Goal: Information Seeking & Learning: Check status

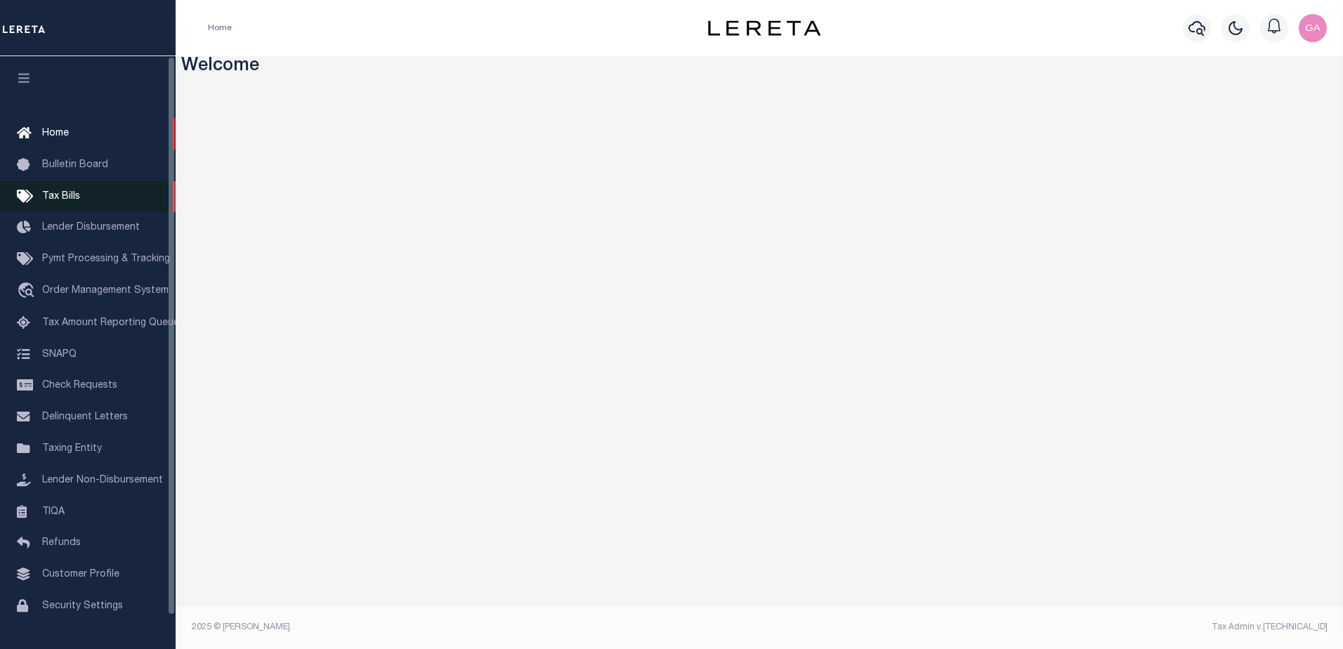
click at [63, 202] on span "Tax Bills" at bounding box center [61, 197] width 38 height 10
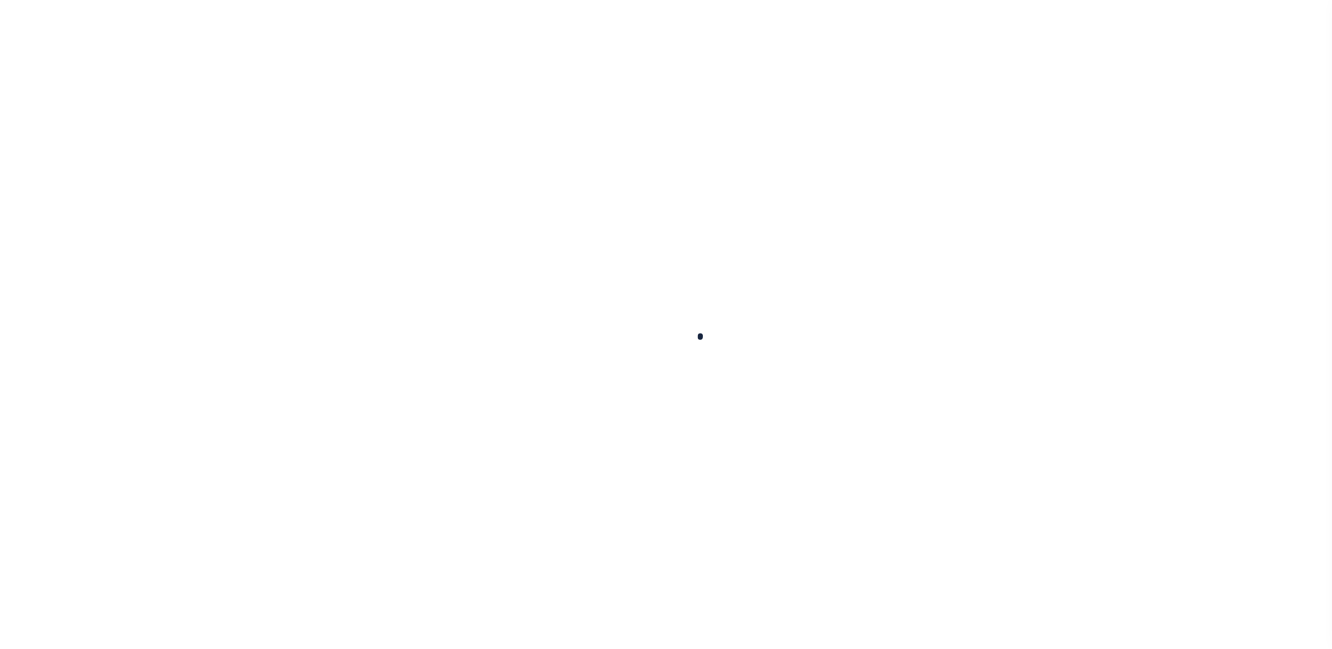
select select
select select "true"
select select
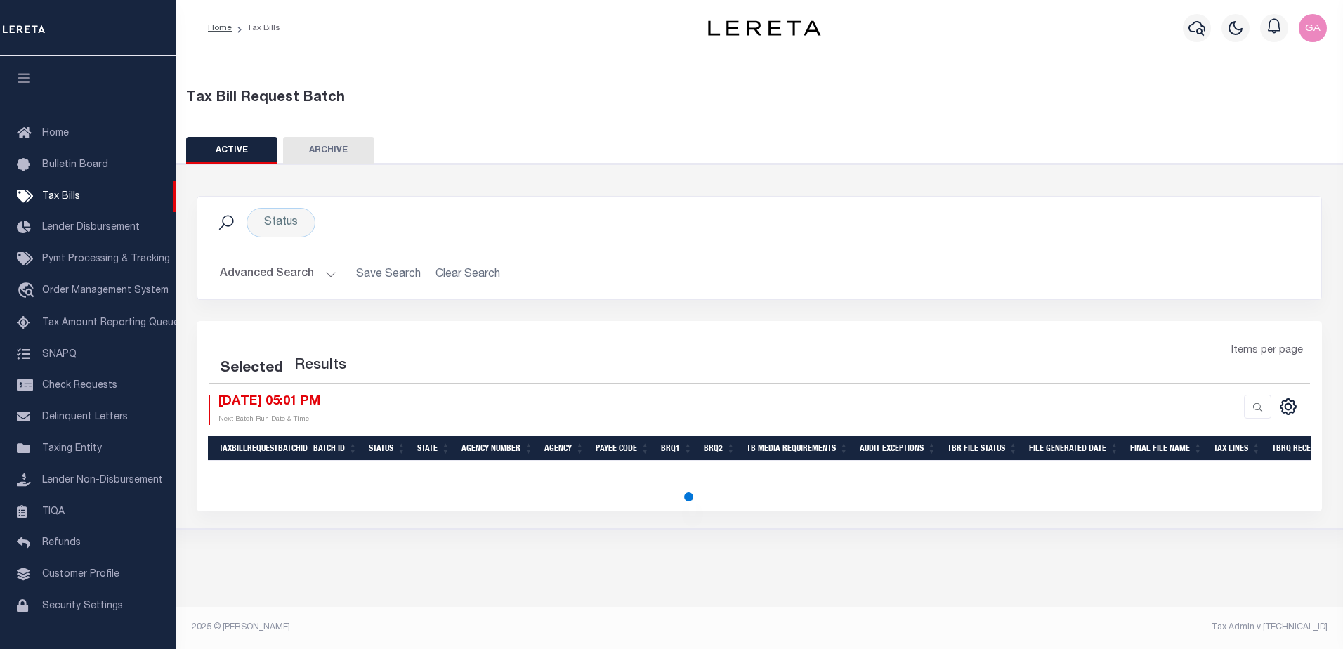
click at [325, 273] on button "Advanced Search" at bounding box center [278, 274] width 117 height 27
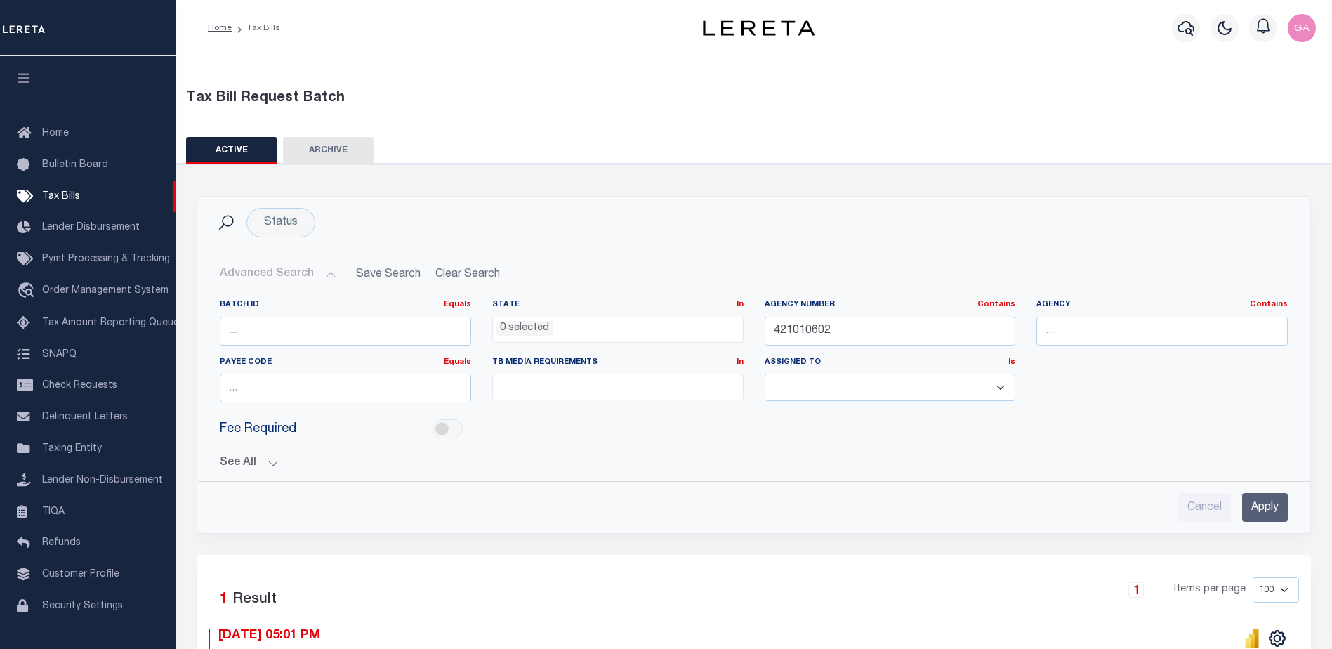
click at [271, 466] on button "See All" at bounding box center [754, 463] width 1068 height 13
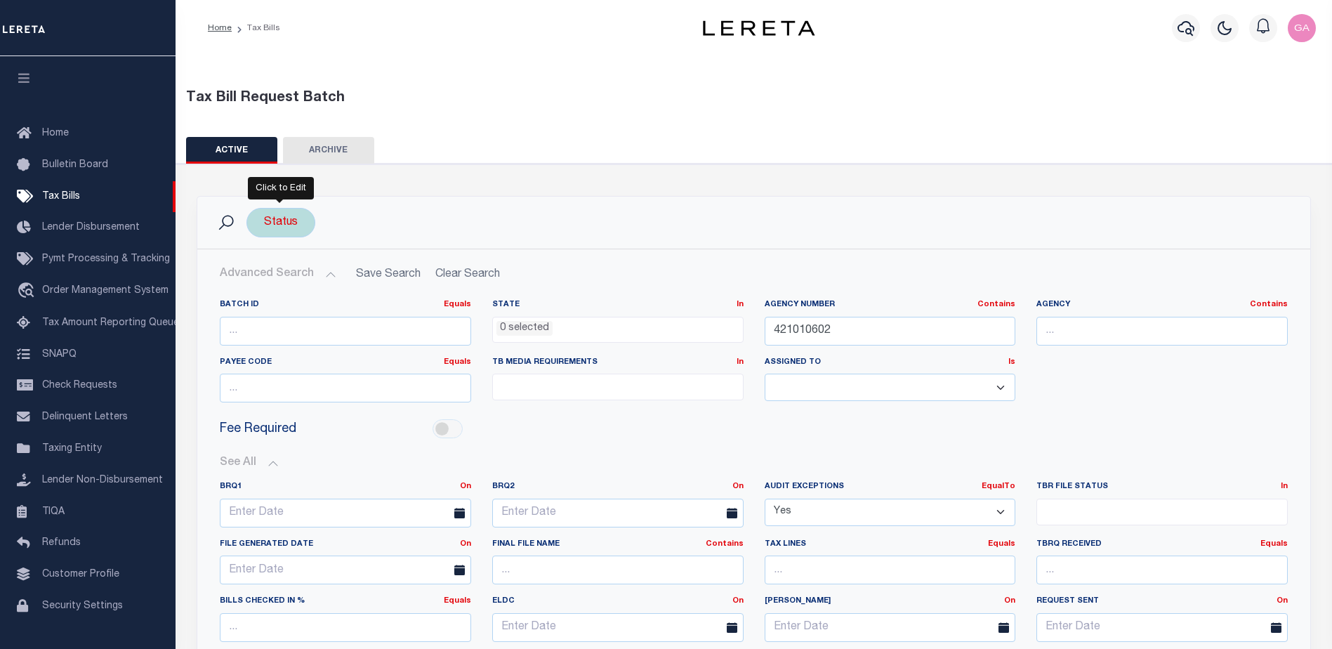
click at [285, 225] on div "Status" at bounding box center [281, 222] width 69 height 29
select select
click at [301, 249] on li "0 selected" at bounding box center [296, 251] width 55 height 15
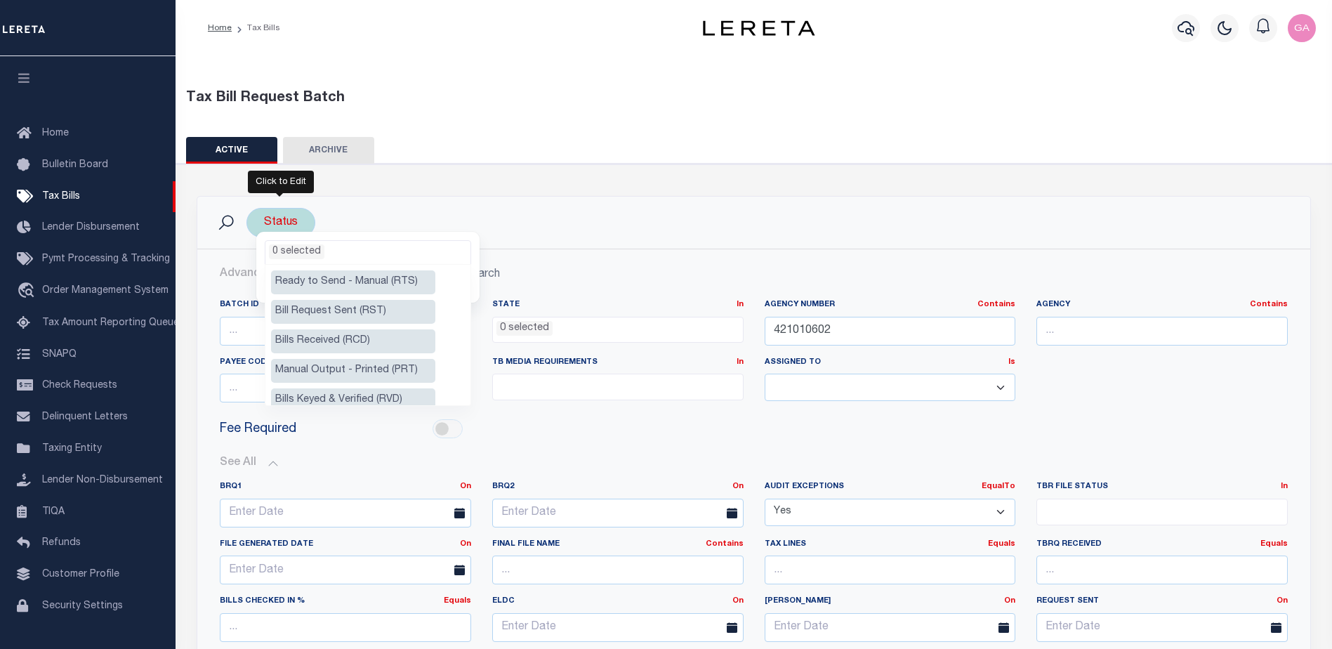
click at [301, 249] on li "0 selected" at bounding box center [296, 251] width 55 height 15
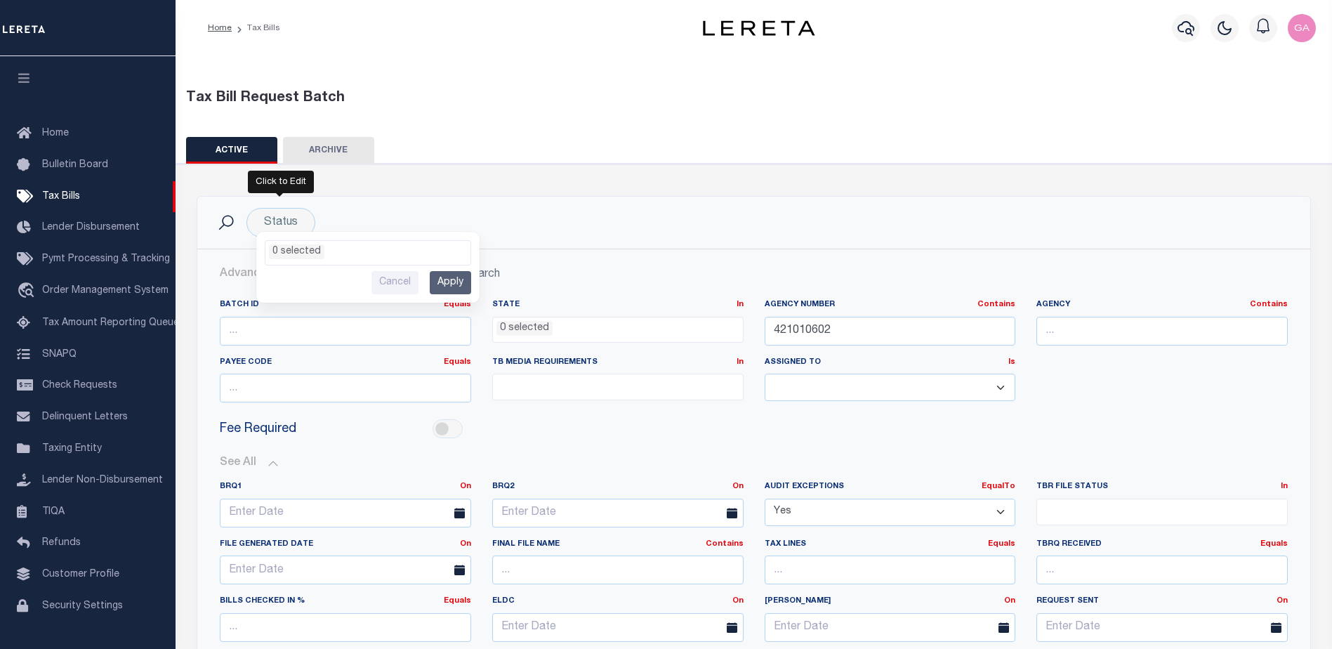
click at [379, 208] on div "Status Ready to Send - Manual (RTS) Bill Request Sent (RST) Bills Received (RCD…" at bounding box center [754, 222] width 1091 height 29
click at [323, 272] on button "Advanced Search" at bounding box center [278, 274] width 117 height 27
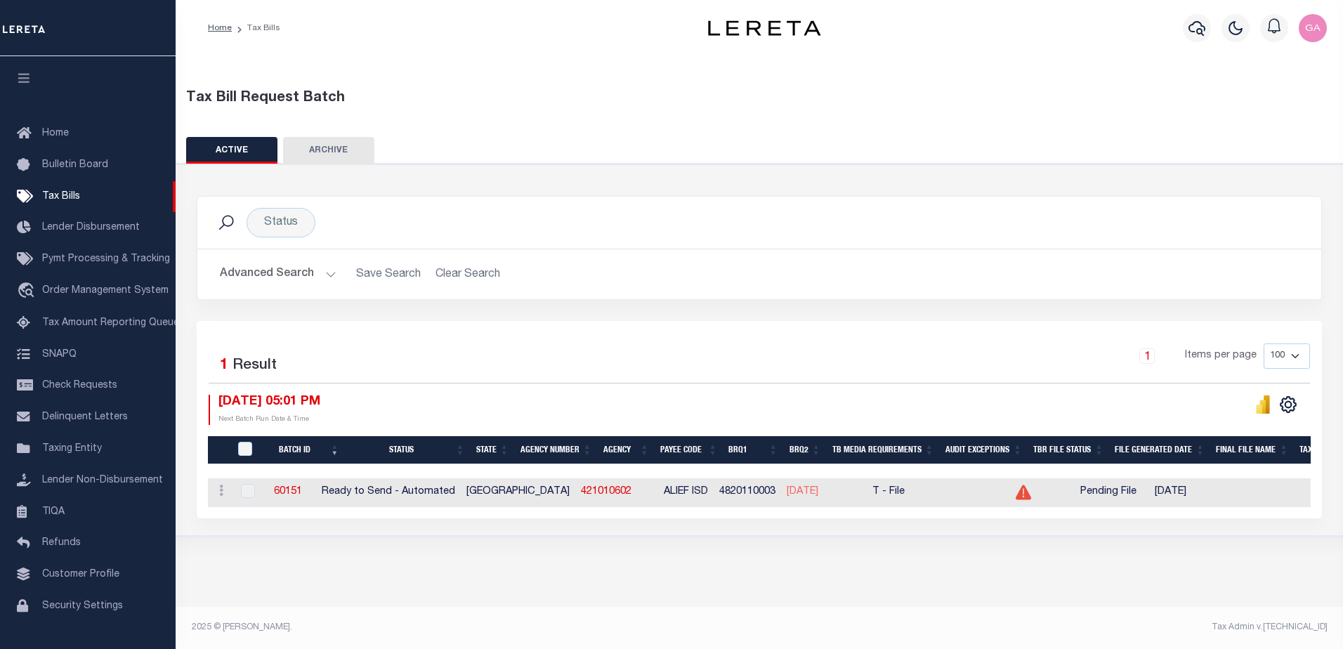
click at [322, 272] on button "Advanced Search" at bounding box center [278, 274] width 117 height 27
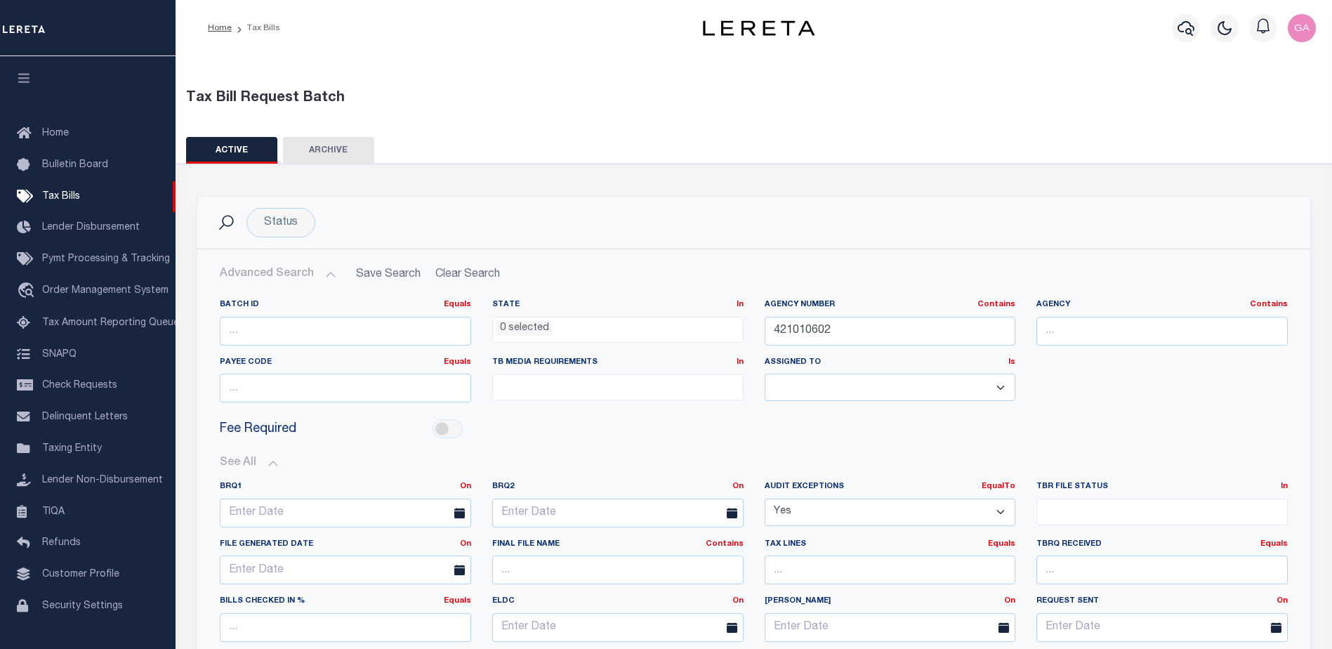
click at [322, 272] on button "Advanced Search" at bounding box center [278, 274] width 117 height 27
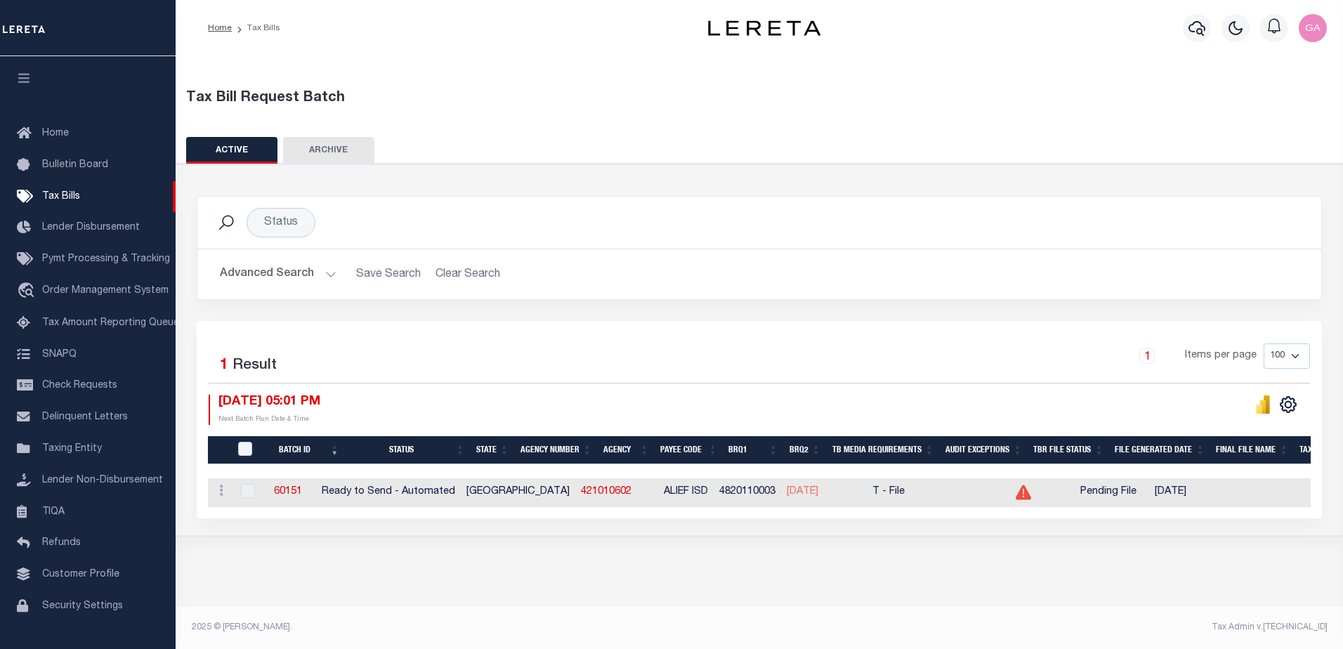
click at [322, 272] on button "Advanced Search" at bounding box center [278, 274] width 117 height 27
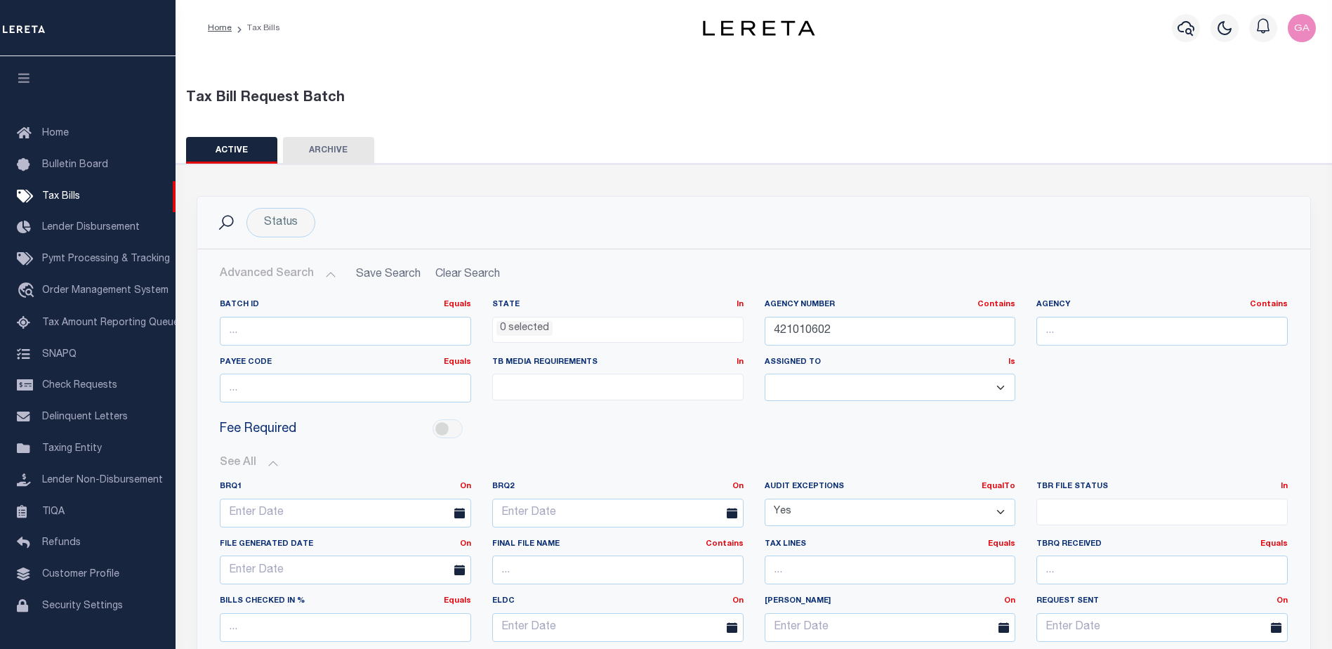
click at [322, 272] on button "Advanced Search" at bounding box center [278, 274] width 117 height 27
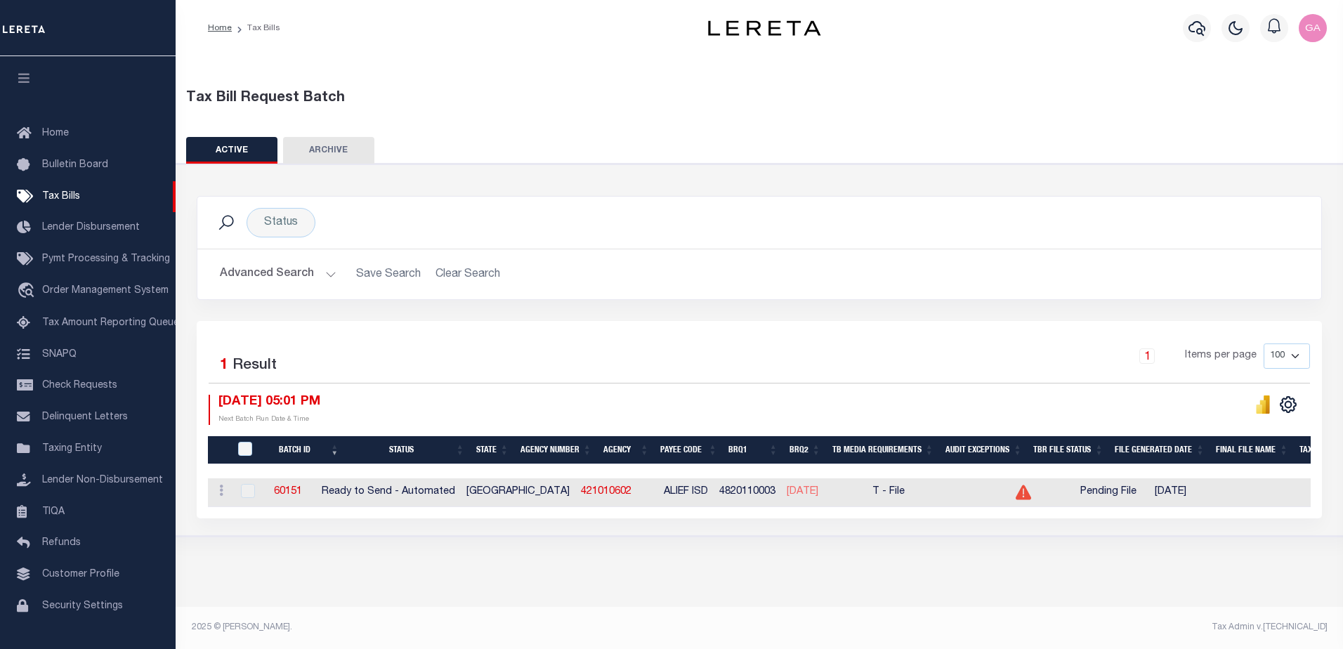
click at [330, 274] on button "Advanced Search" at bounding box center [278, 274] width 117 height 27
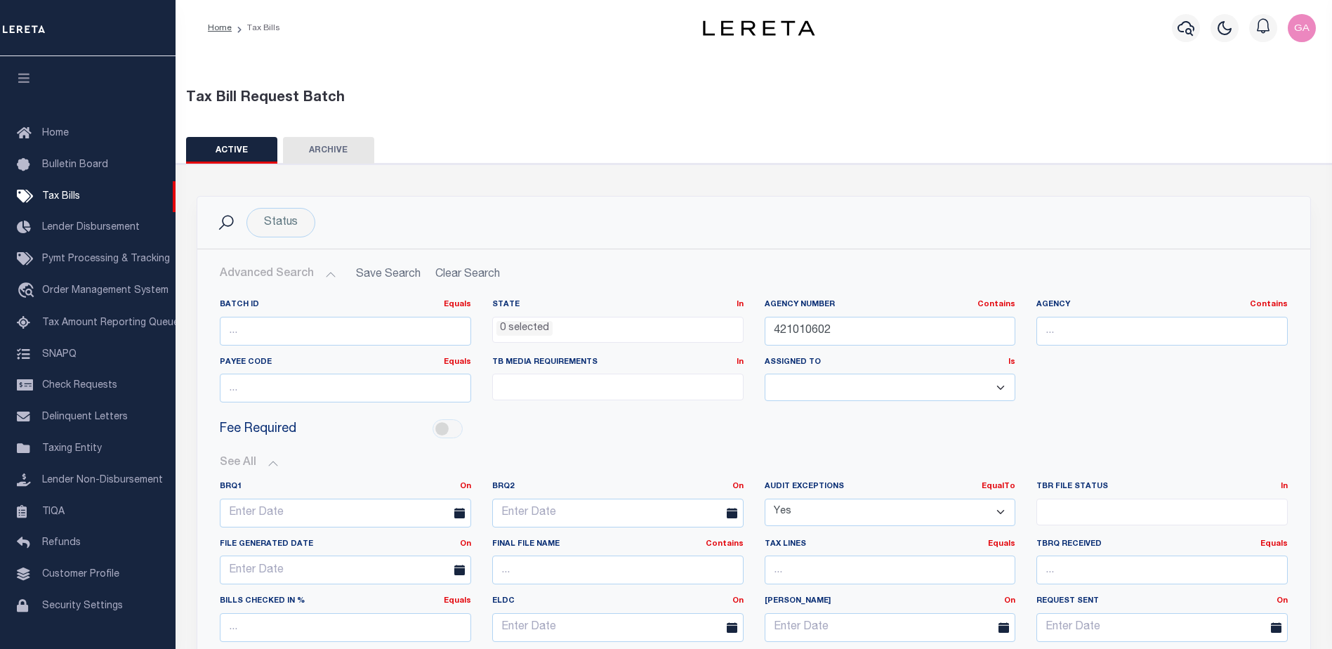
click at [330, 274] on button "Advanced Search" at bounding box center [278, 274] width 117 height 27
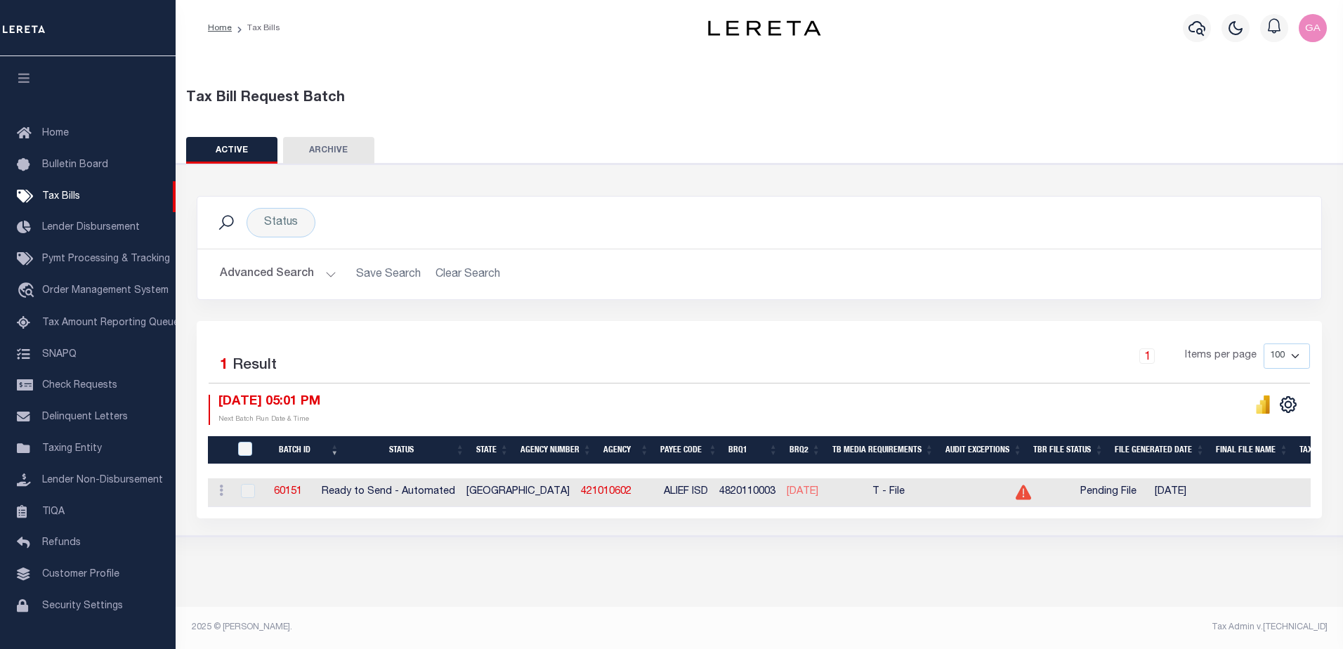
click at [330, 274] on button "Advanced Search" at bounding box center [278, 274] width 117 height 27
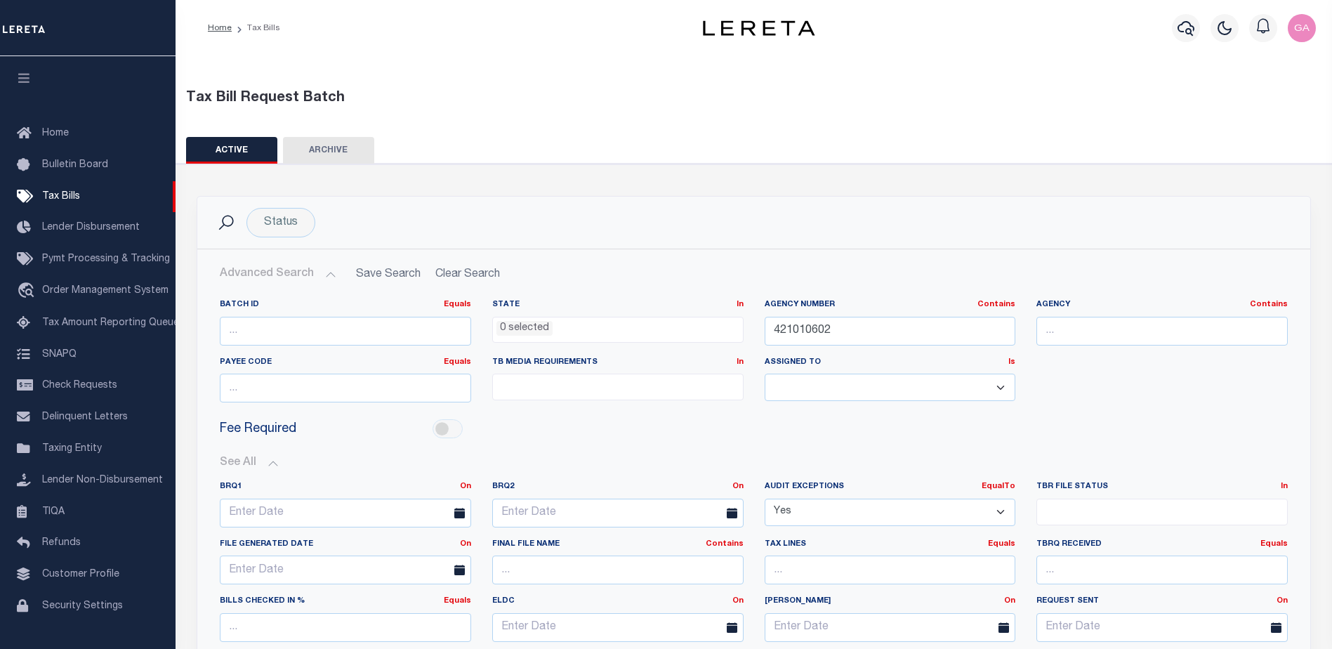
click at [330, 274] on button "Advanced Search" at bounding box center [278, 274] width 117 height 27
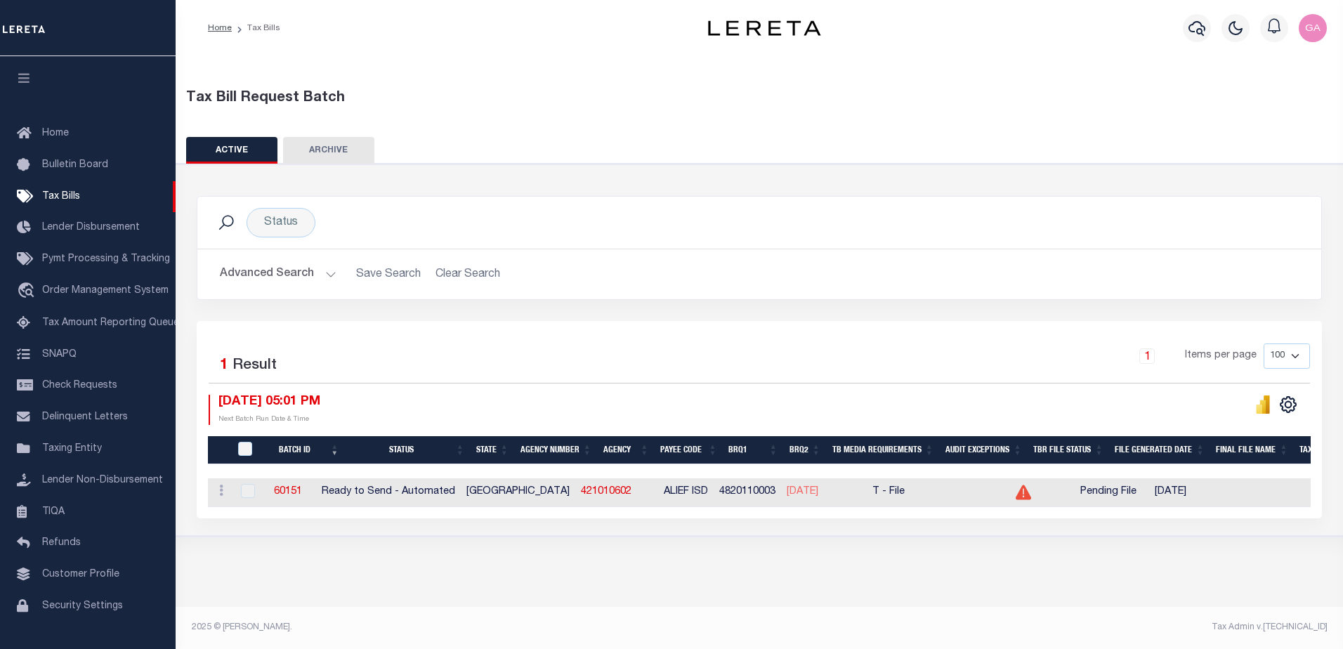
click at [330, 274] on button "Advanced Search" at bounding box center [278, 274] width 117 height 27
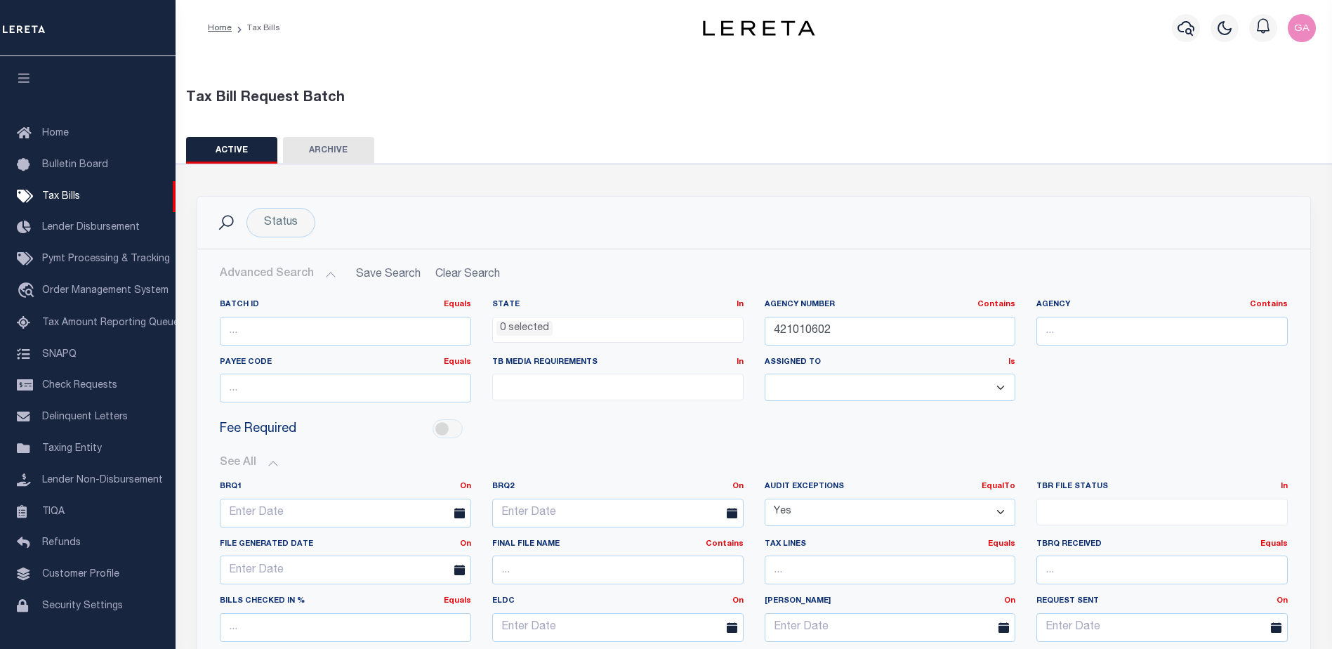
click at [330, 274] on button "Advanced Search" at bounding box center [278, 274] width 117 height 27
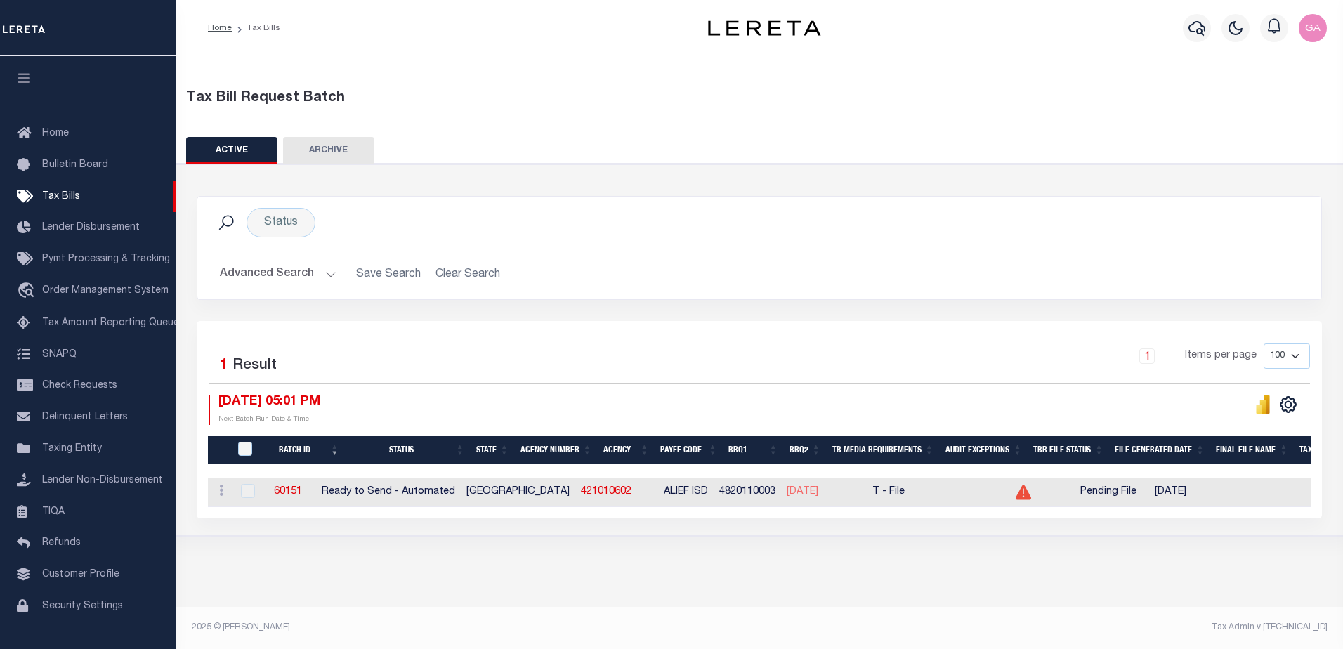
click at [330, 274] on button "Advanced Search" at bounding box center [278, 274] width 117 height 27
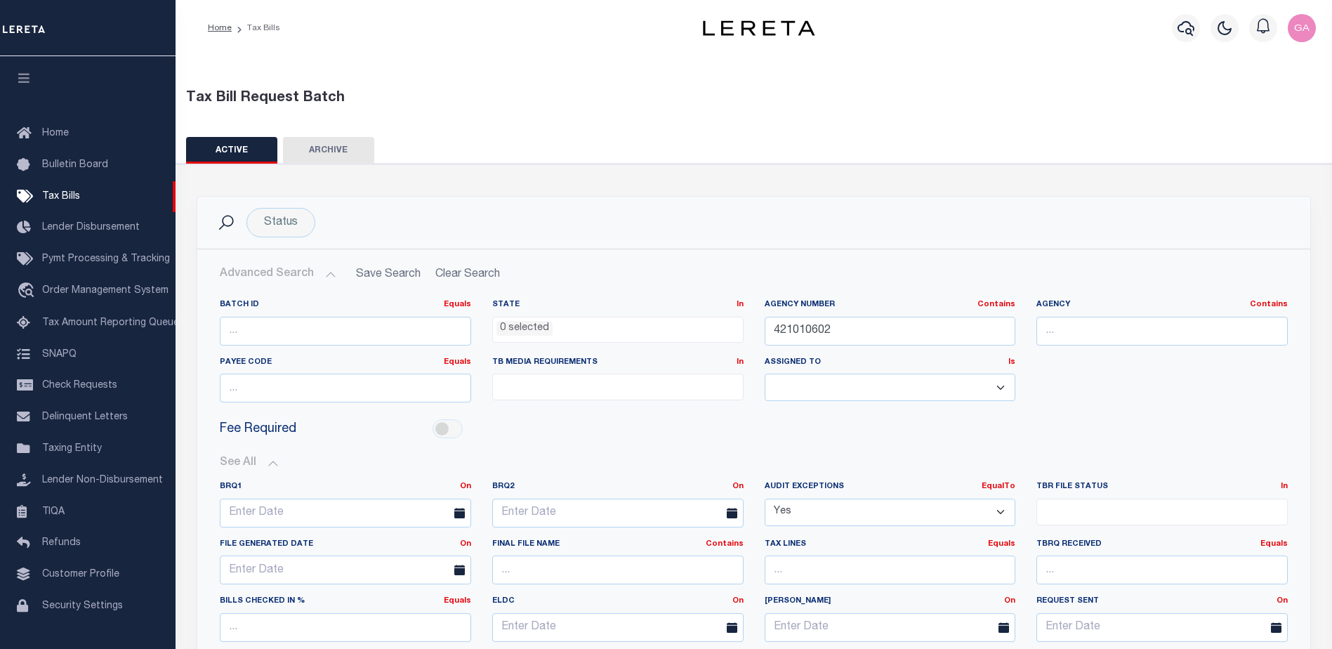
click at [330, 274] on button "Advanced Search" at bounding box center [278, 274] width 117 height 27
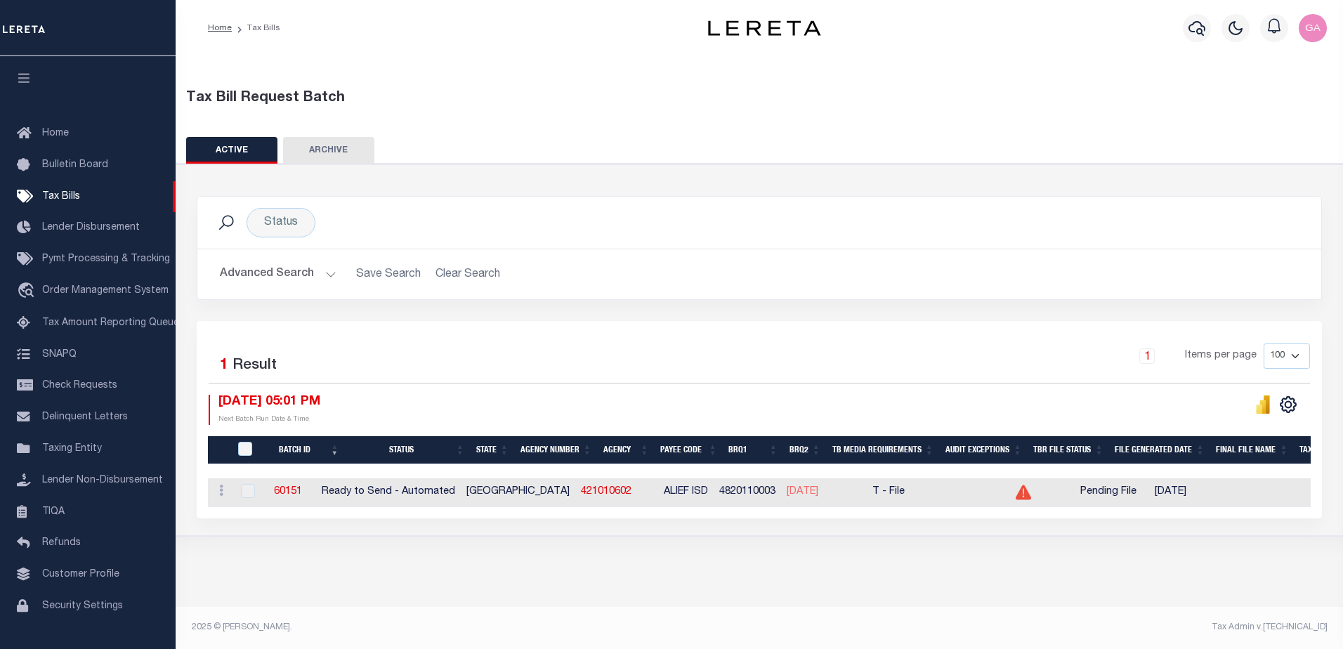
click at [330, 274] on button "Advanced Search" at bounding box center [278, 274] width 117 height 27
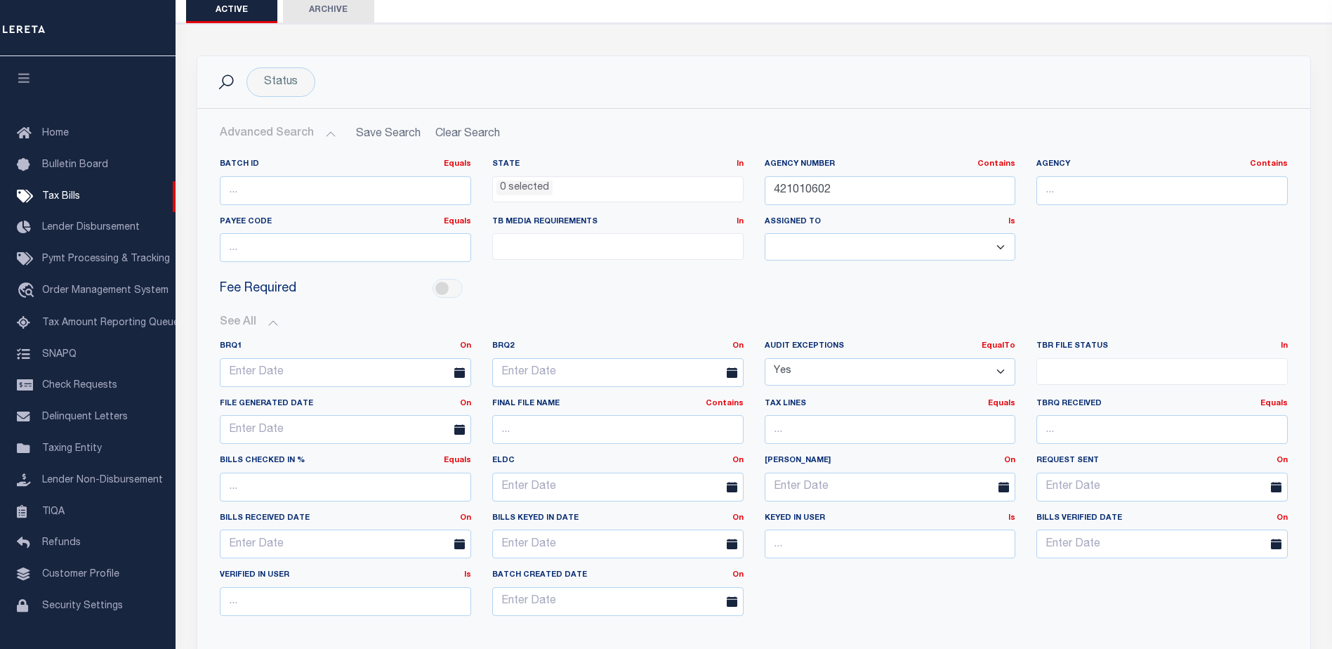
scroll to position [351, 0]
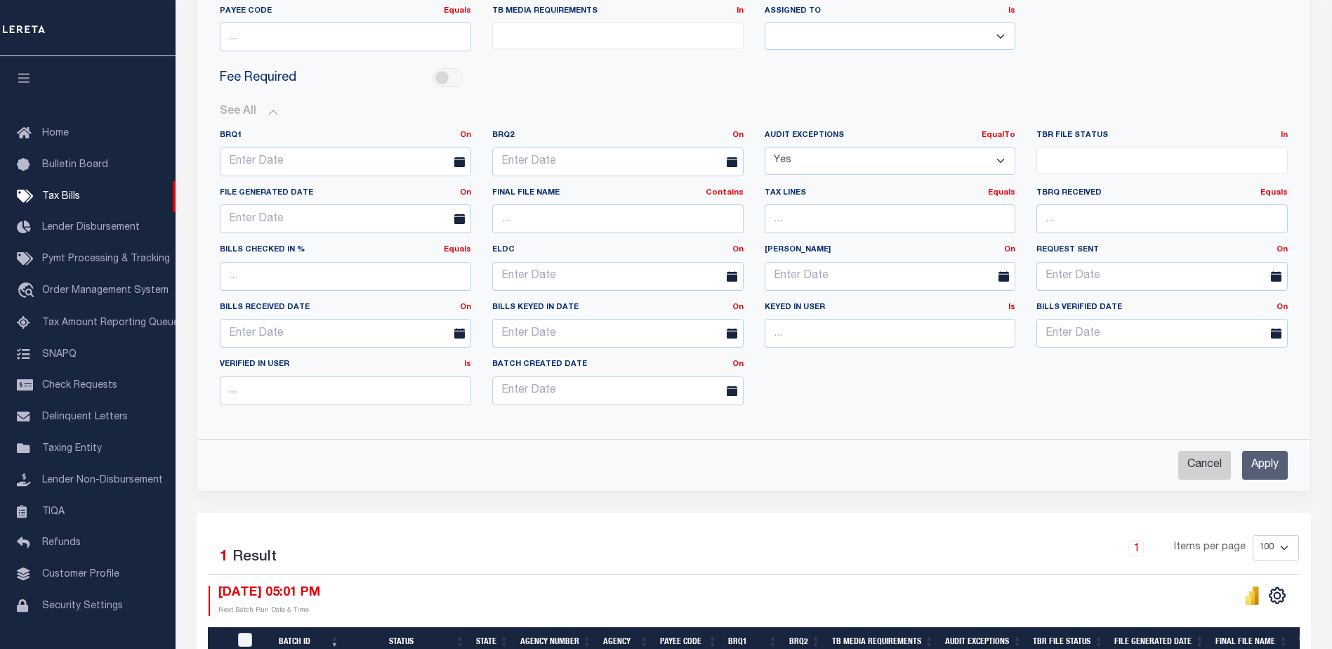
click at [1202, 461] on input "Cancel" at bounding box center [1205, 465] width 53 height 29
checkbox input "true"
select select
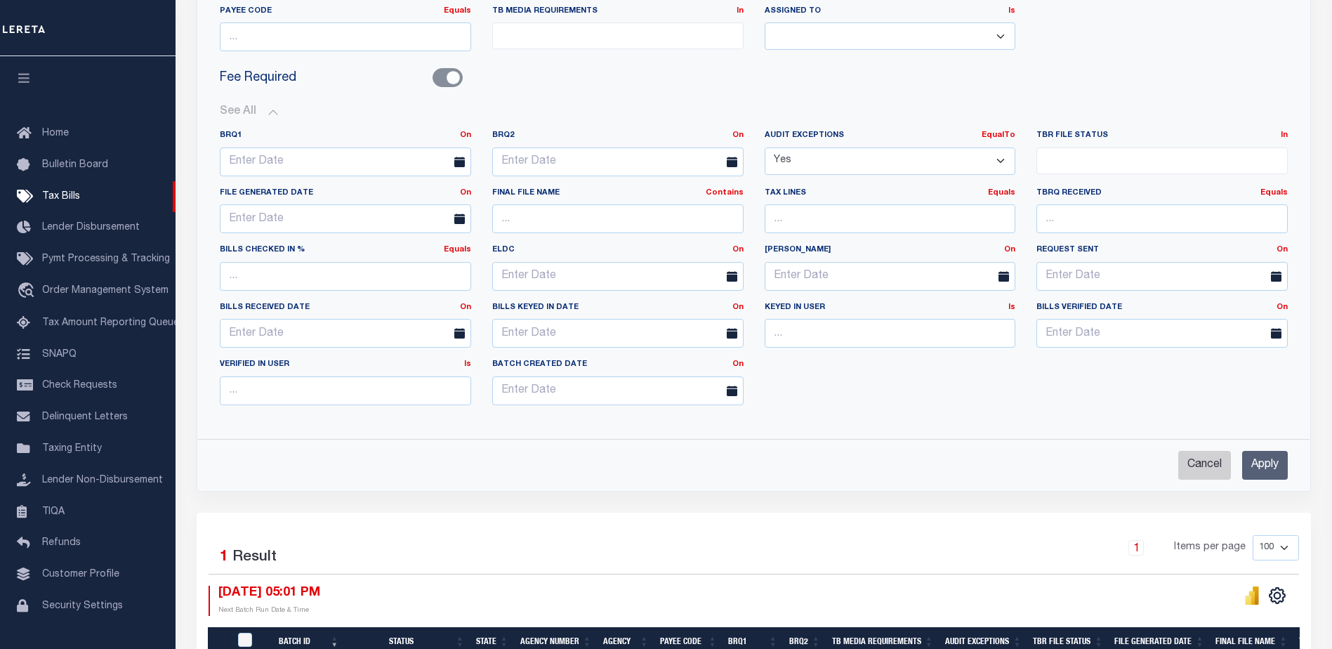
select select
checkbox input "false"
select select
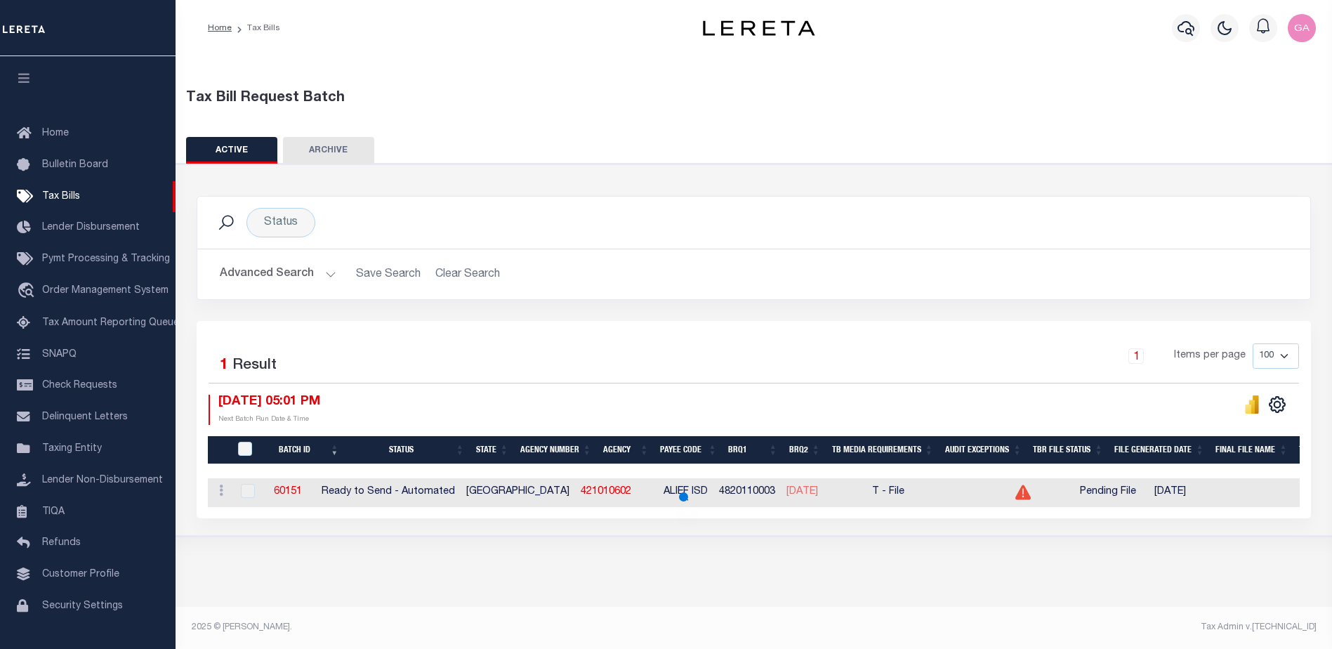
scroll to position [0, 0]
